Goal: Task Accomplishment & Management: Manage account settings

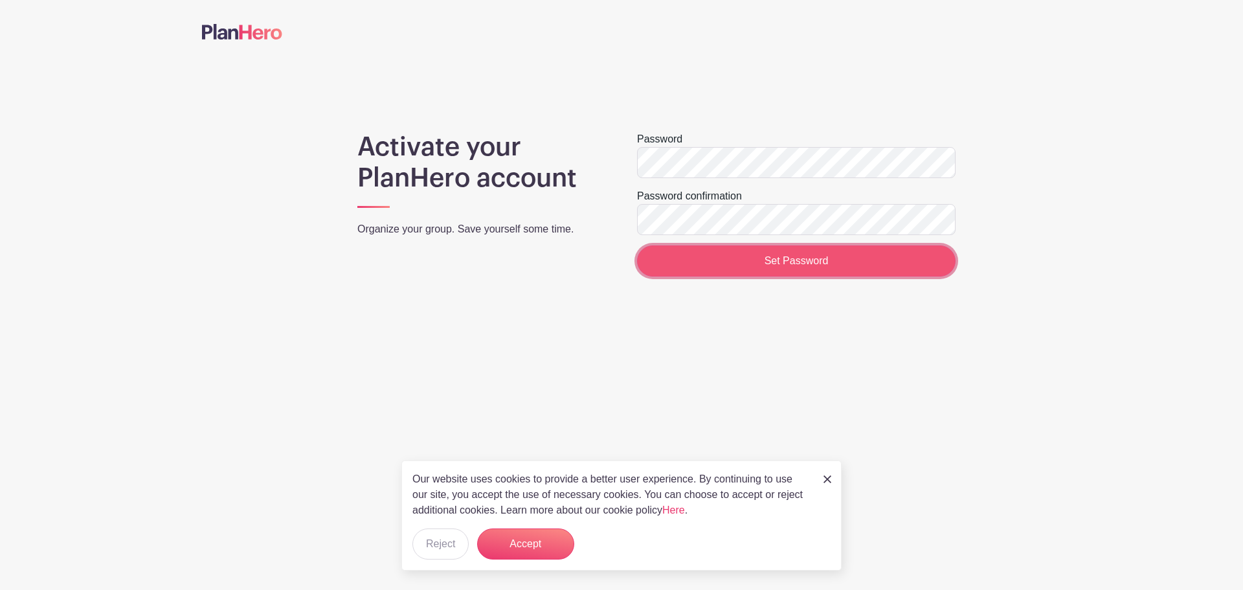
click at [839, 271] on input "Set Password" at bounding box center [796, 260] width 319 height 31
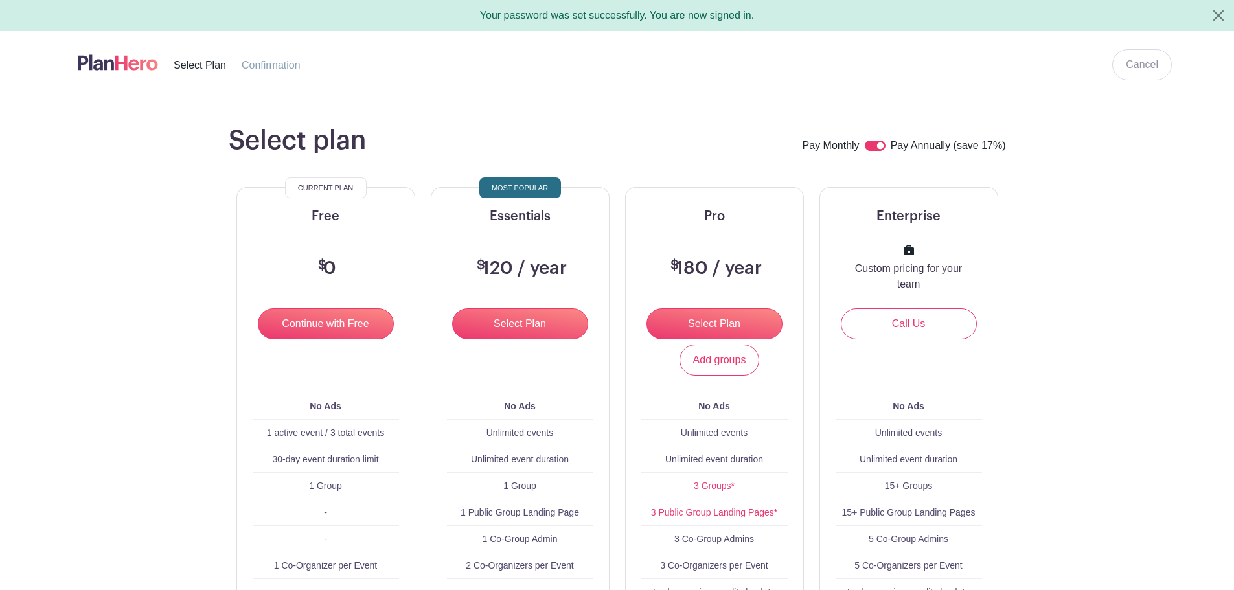
click at [1143, 481] on main "Select plan Pay Monthly Pay Annually (save 17%) Current Plan Free $ 0 Continue …" at bounding box center [617, 482] width 1234 height 776
click at [1221, 14] on button "Close" at bounding box center [1218, 15] width 31 height 31
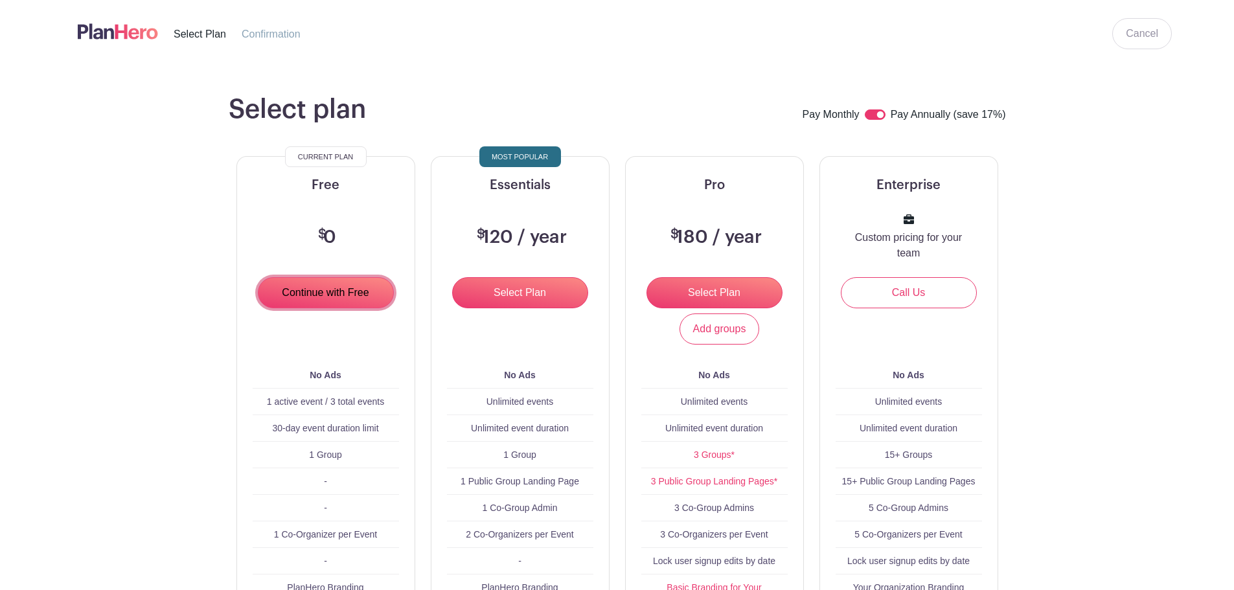
click at [370, 300] on input "Continue with Free" at bounding box center [326, 292] width 136 height 31
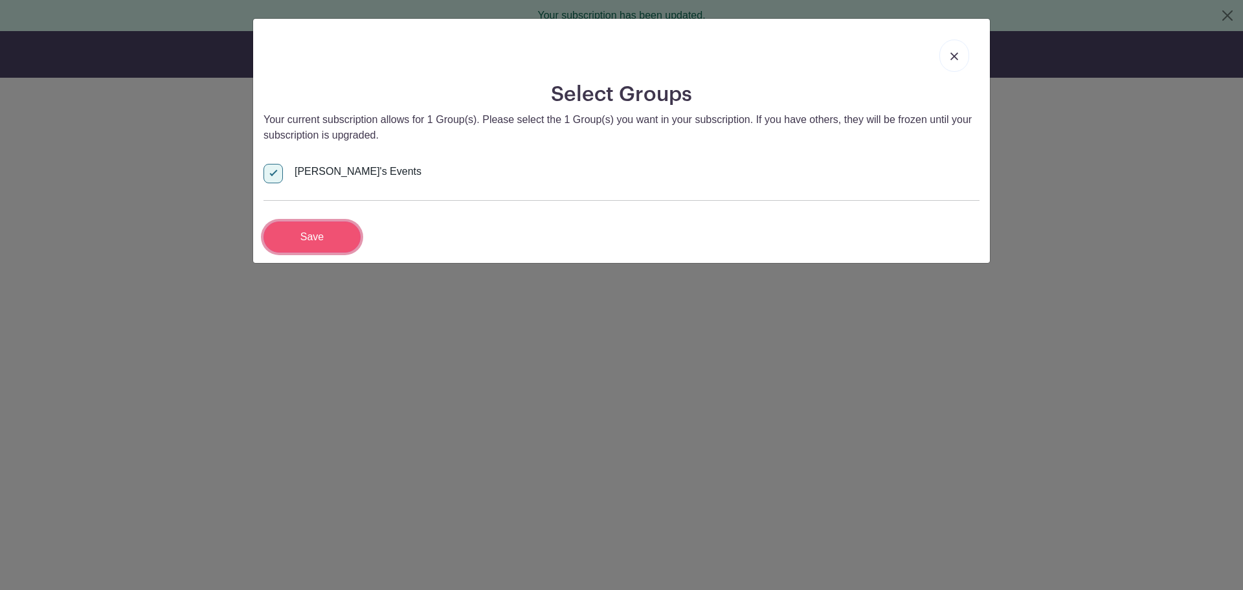
click at [328, 246] on input "Save" at bounding box center [312, 236] width 97 height 31
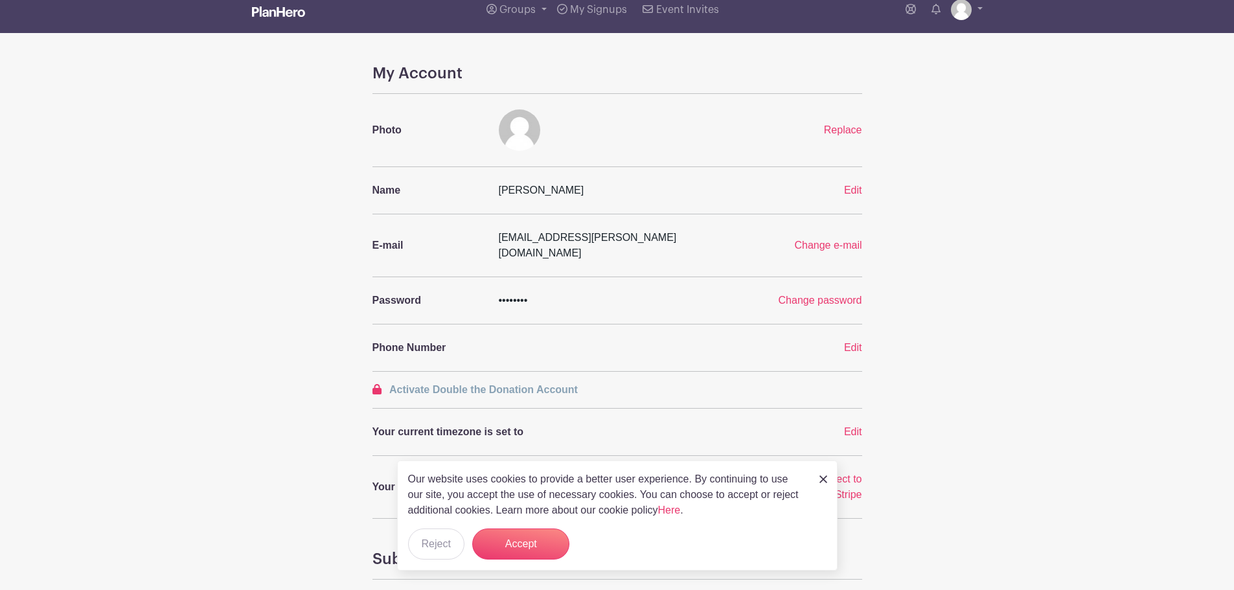
scroll to position [65, 0]
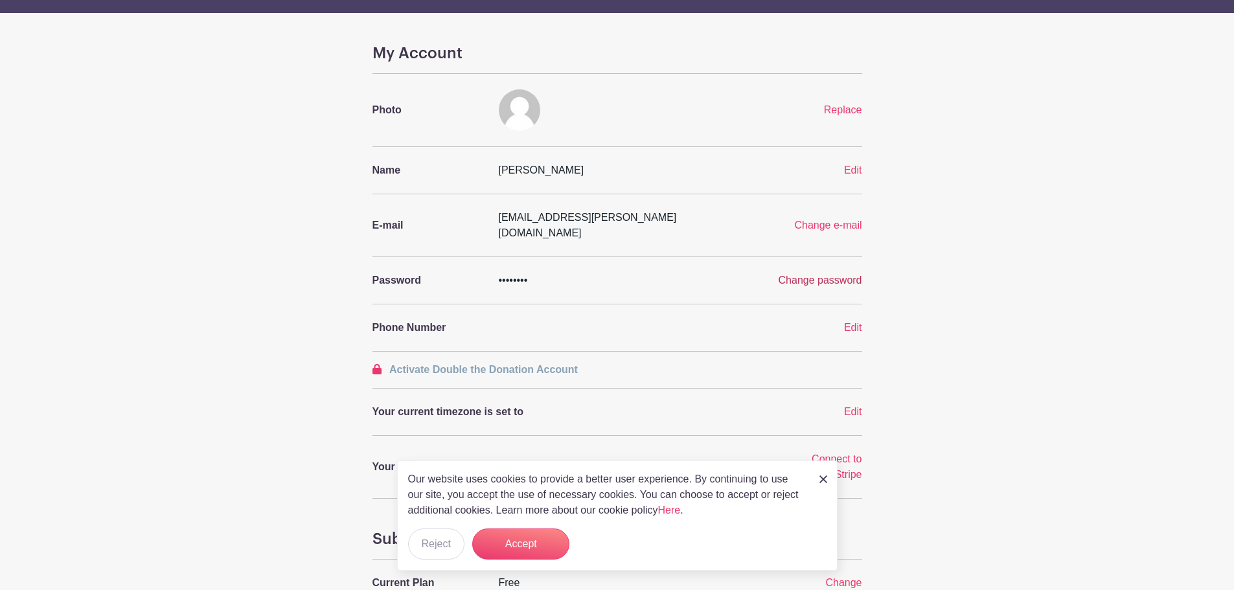
click at [844, 275] on span "Change password" at bounding box center [820, 280] width 84 height 11
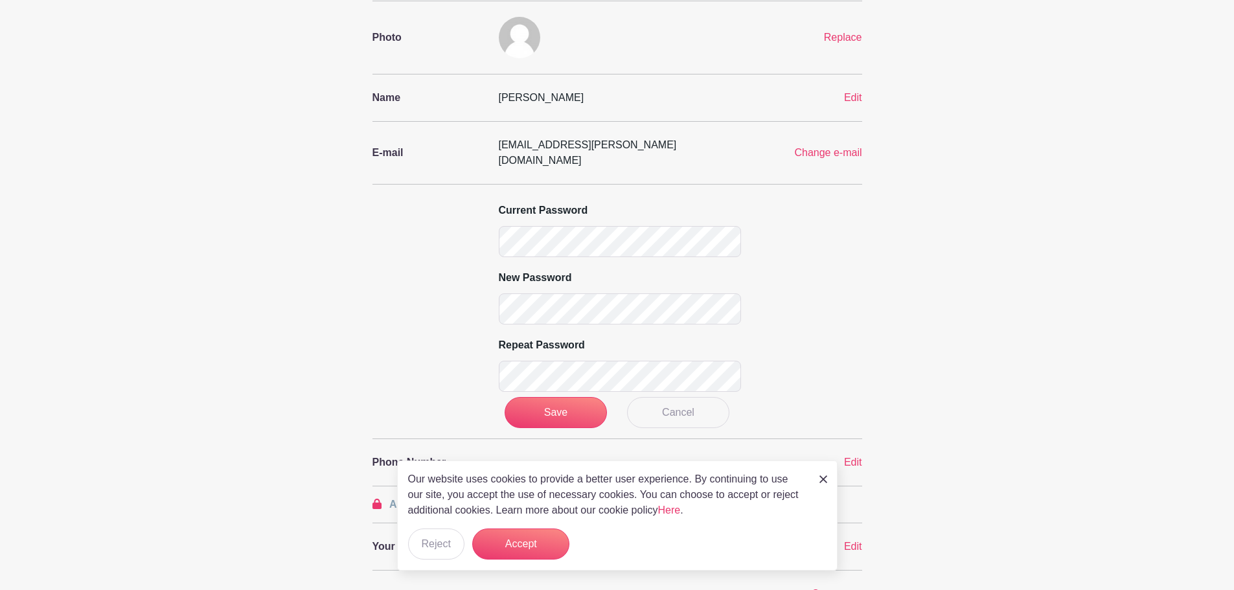
scroll to position [259, 0]
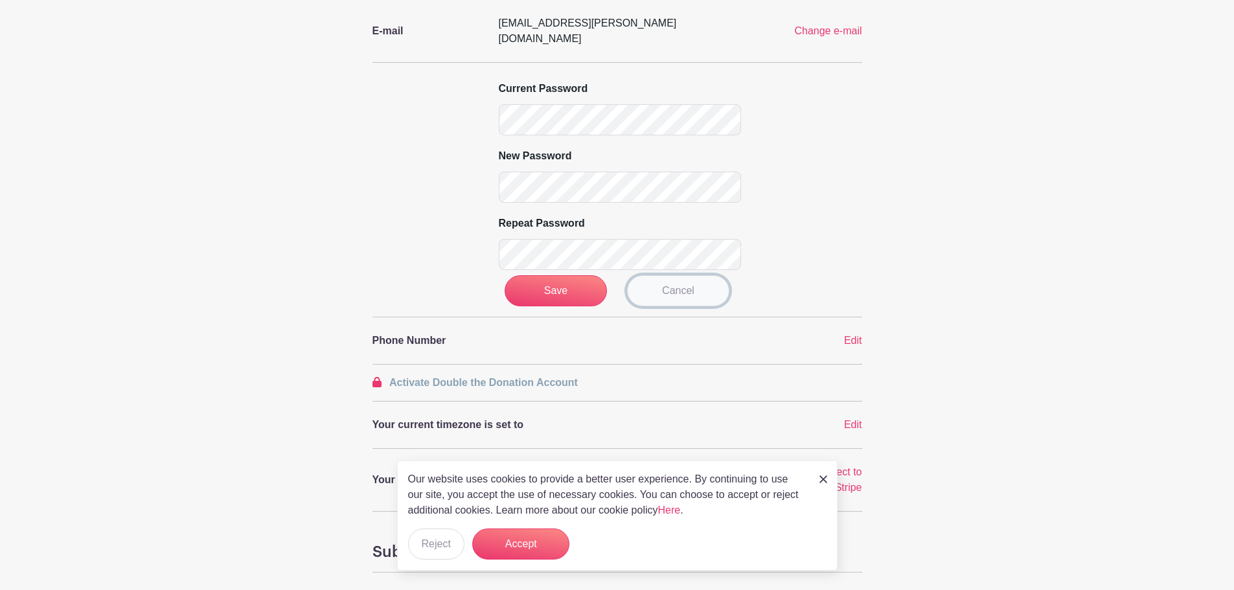
click at [670, 278] on link "Cancel" at bounding box center [678, 290] width 102 height 31
click at [697, 275] on link "Cancel" at bounding box center [678, 290] width 102 height 31
click at [663, 276] on link "Cancel" at bounding box center [678, 290] width 102 height 31
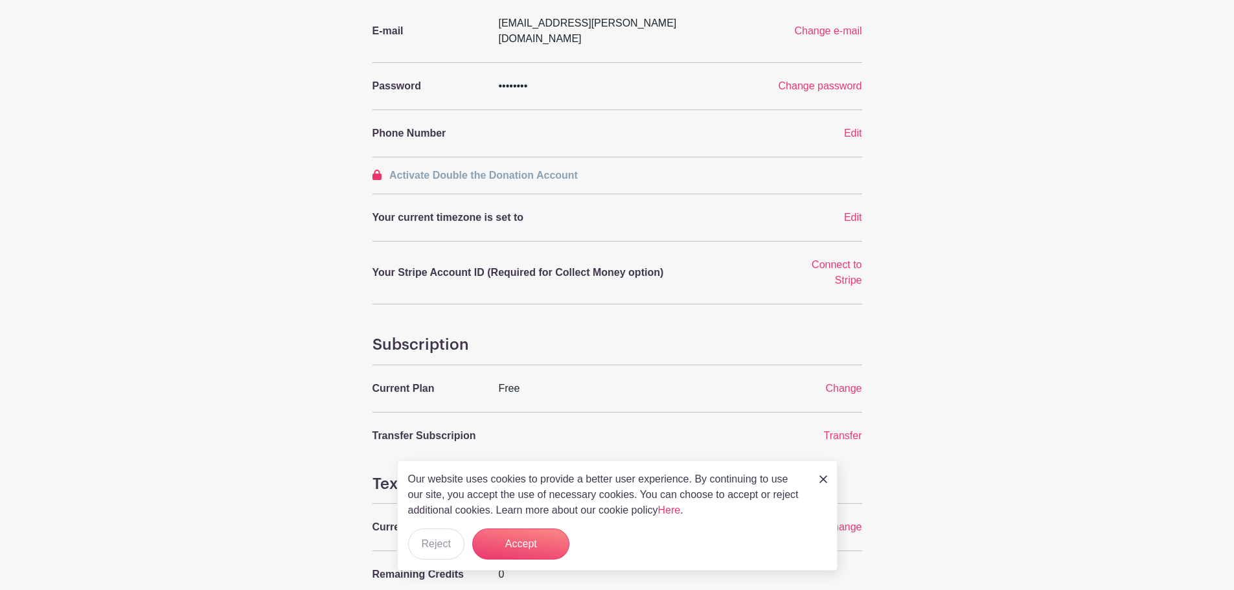
scroll to position [0, 0]
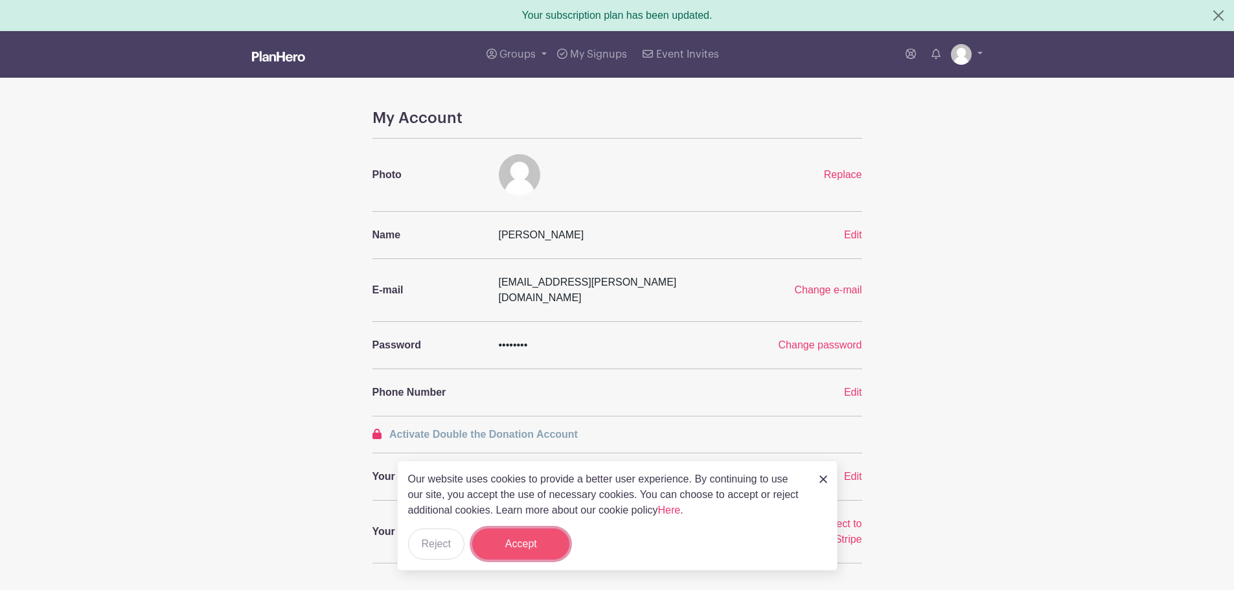
click at [503, 538] on button "Accept" at bounding box center [520, 543] width 97 height 31
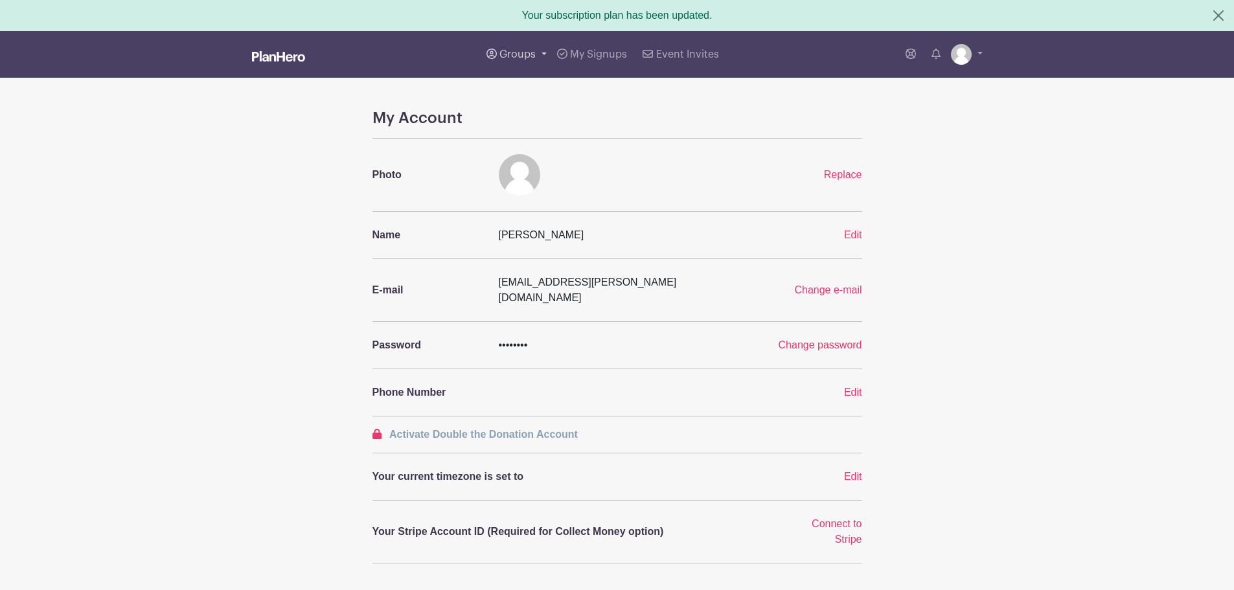
click at [516, 50] on span "Groups" at bounding box center [517, 54] width 36 height 10
click at [559, 146] on span "S&T Community Events" at bounding box center [567, 153] width 108 height 15
